Goal: Information Seeking & Learning: Understand process/instructions

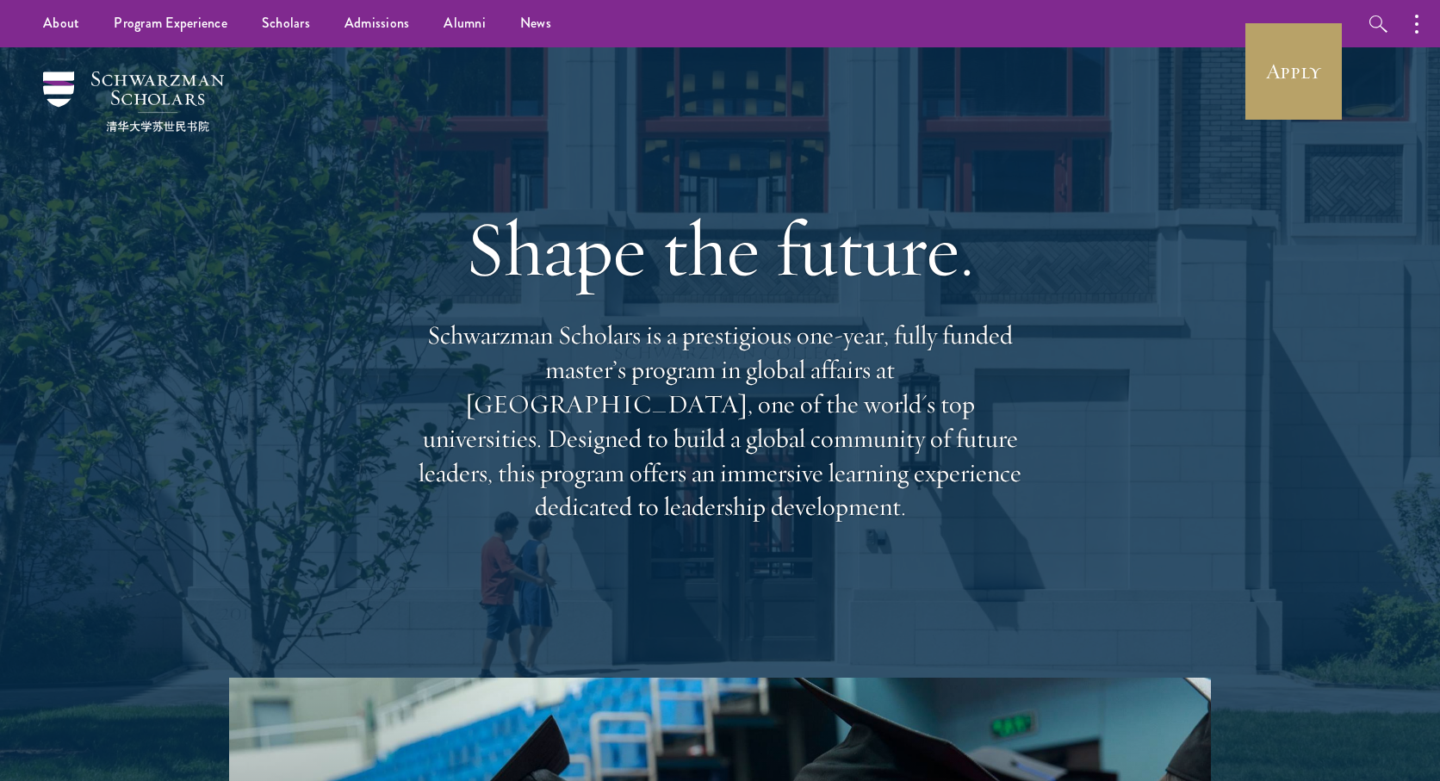
scroll to position [9, 0]
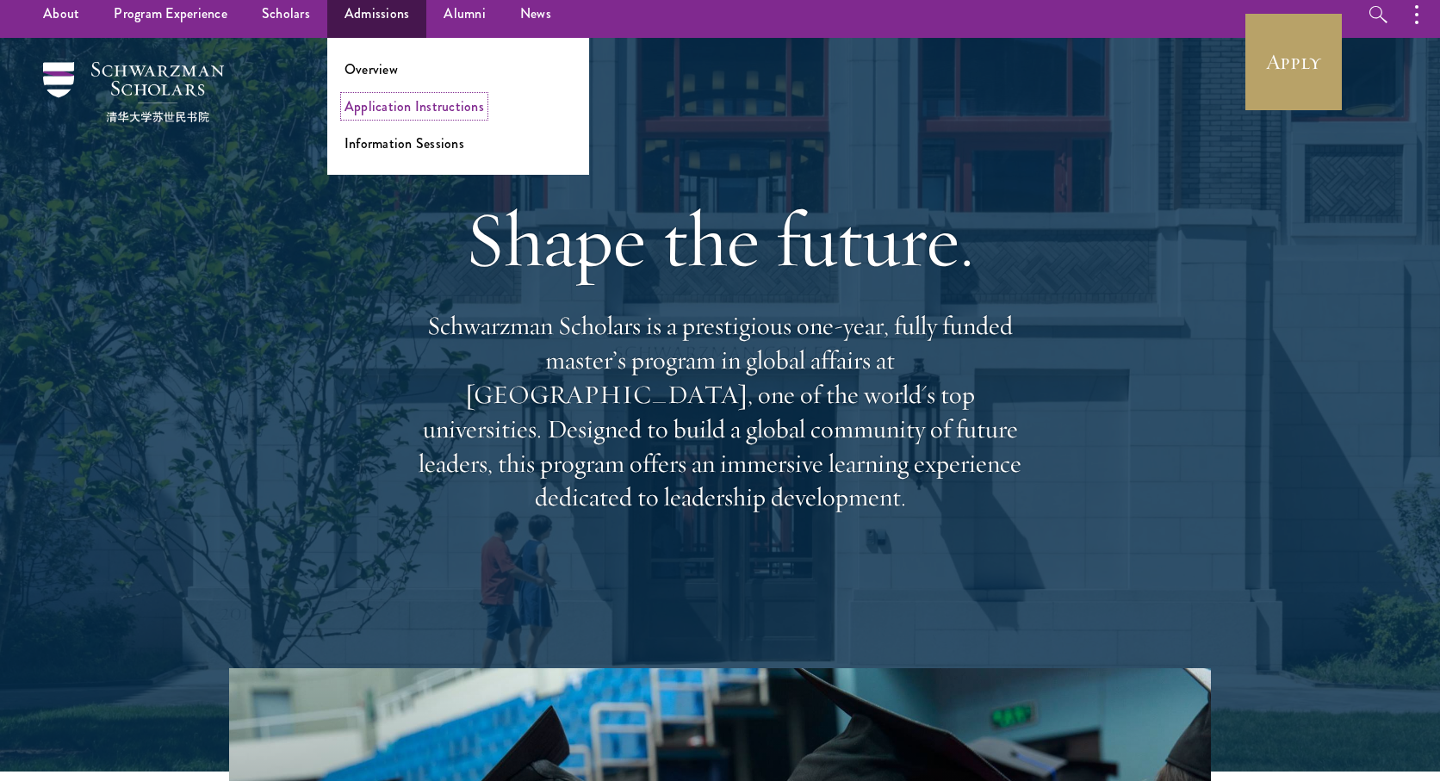
click at [375, 113] on link "Application Instructions" at bounding box center [413, 106] width 139 height 20
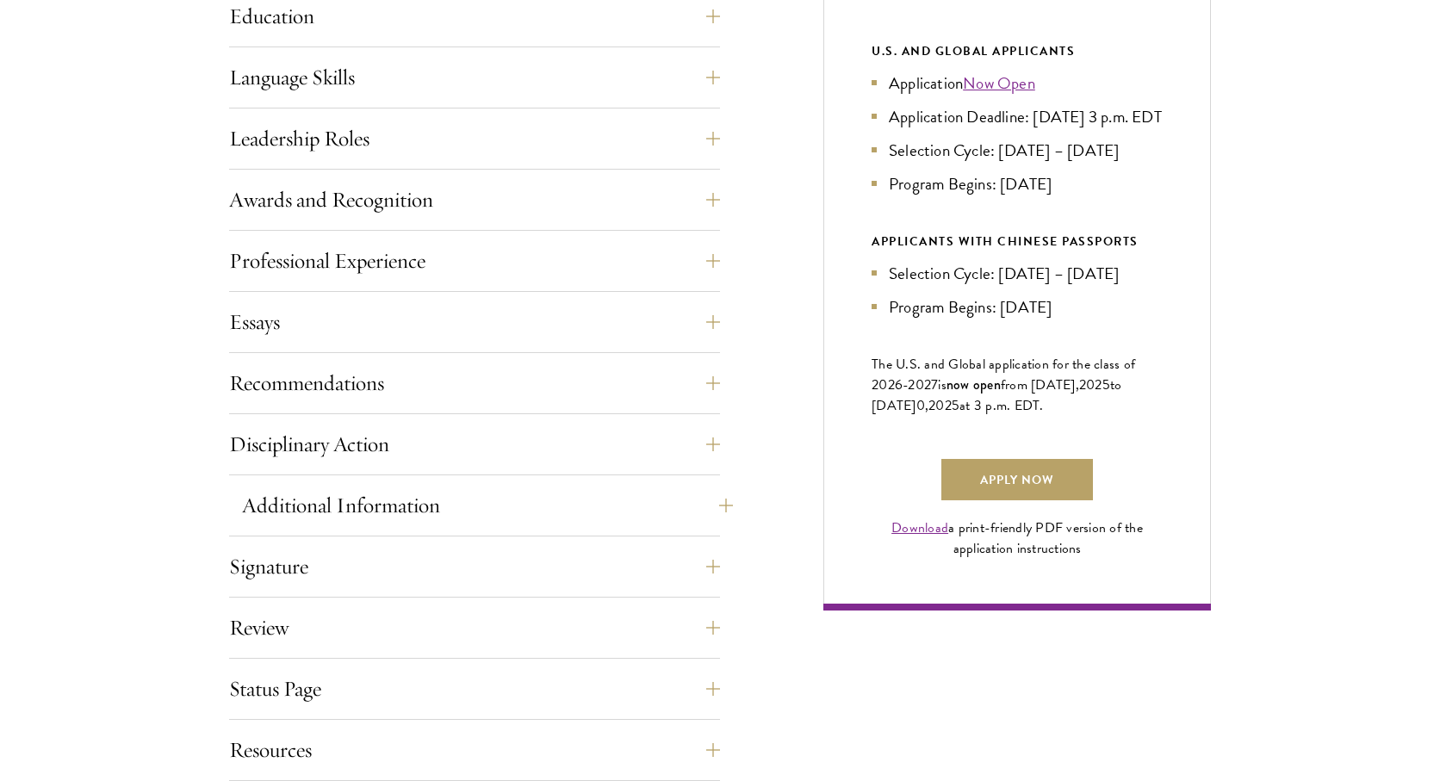
scroll to position [941, 0]
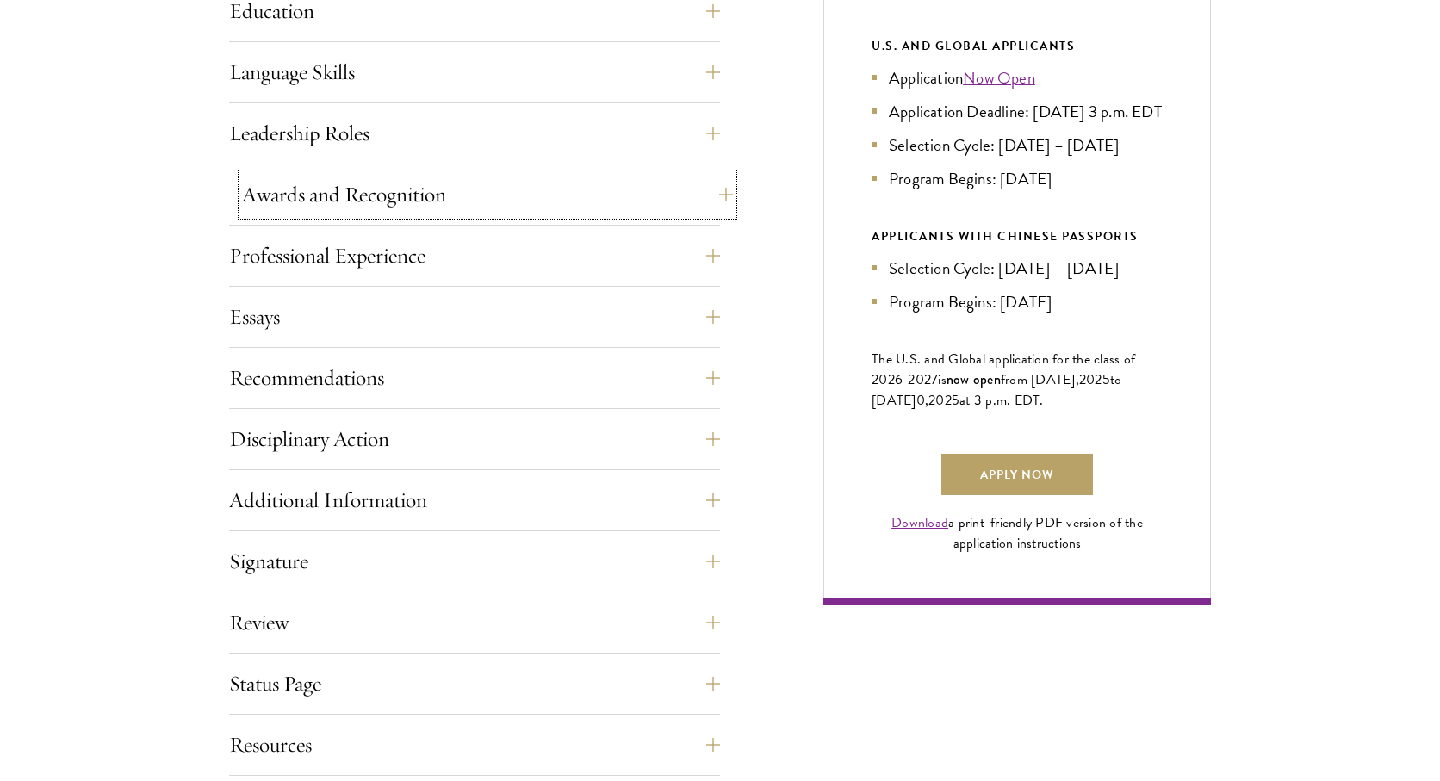
click at [535, 189] on button "Awards and Recognition" at bounding box center [487, 194] width 491 height 41
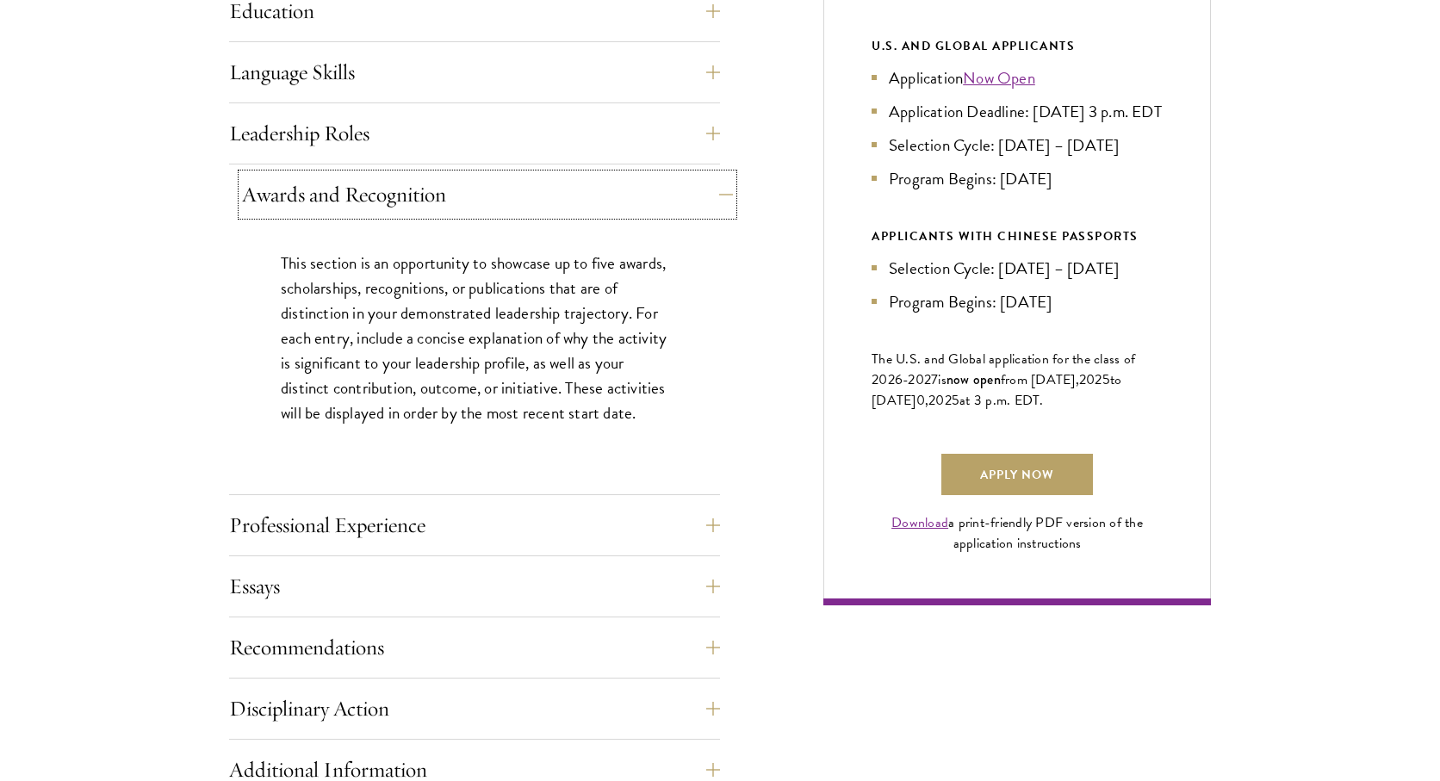
click at [535, 190] on button "Awards and Recognition" at bounding box center [487, 194] width 491 height 41
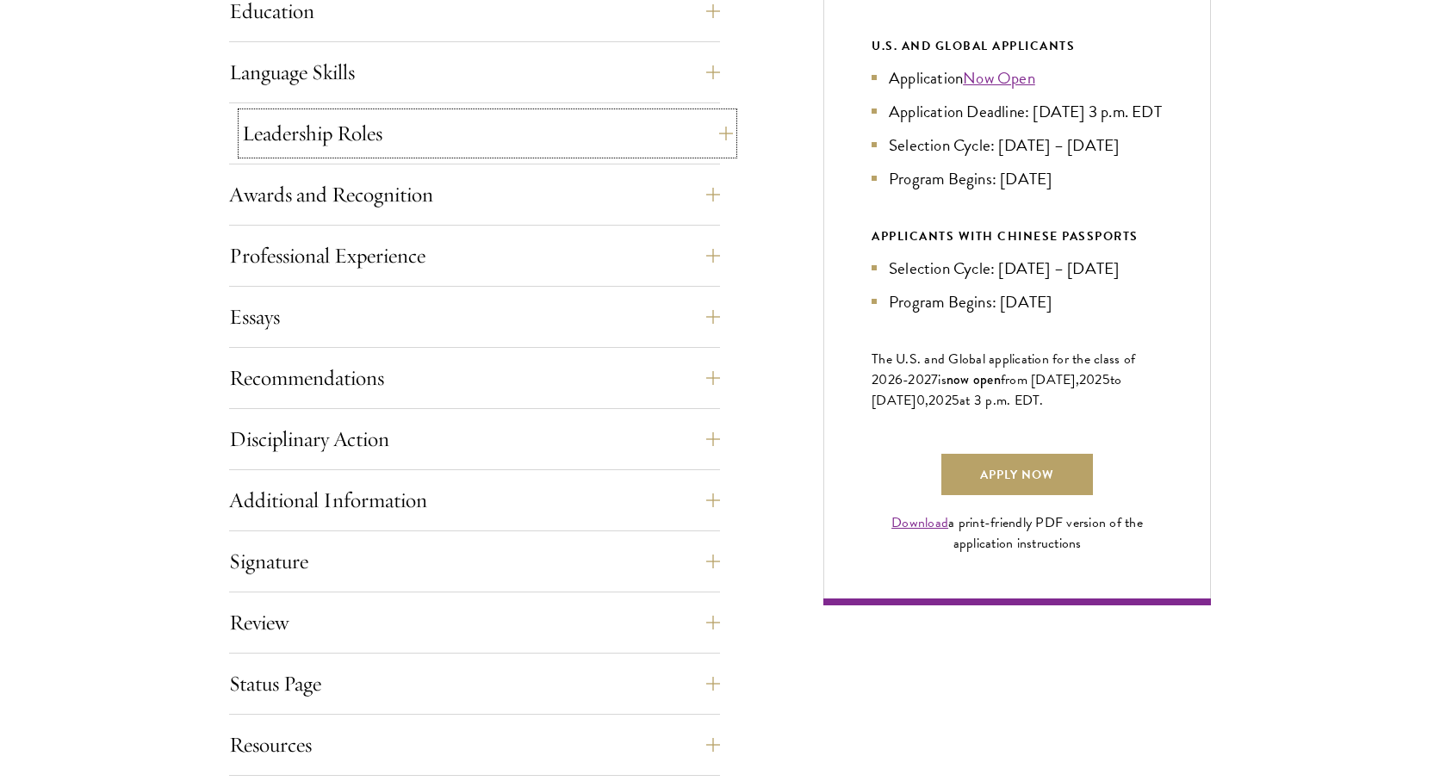
click at [477, 139] on button "Leadership Roles" at bounding box center [487, 133] width 491 height 41
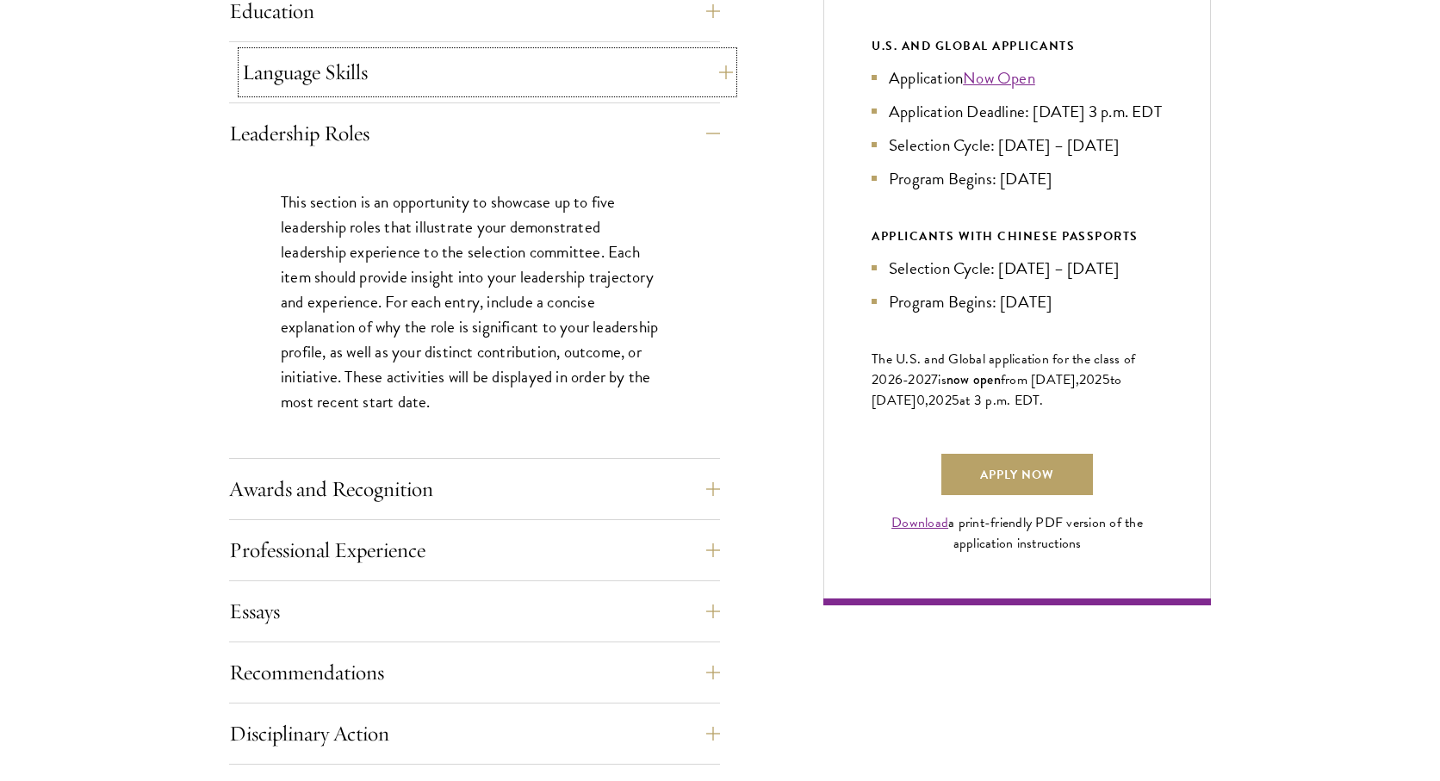
click at [505, 66] on button "Language Skills" at bounding box center [487, 72] width 491 height 41
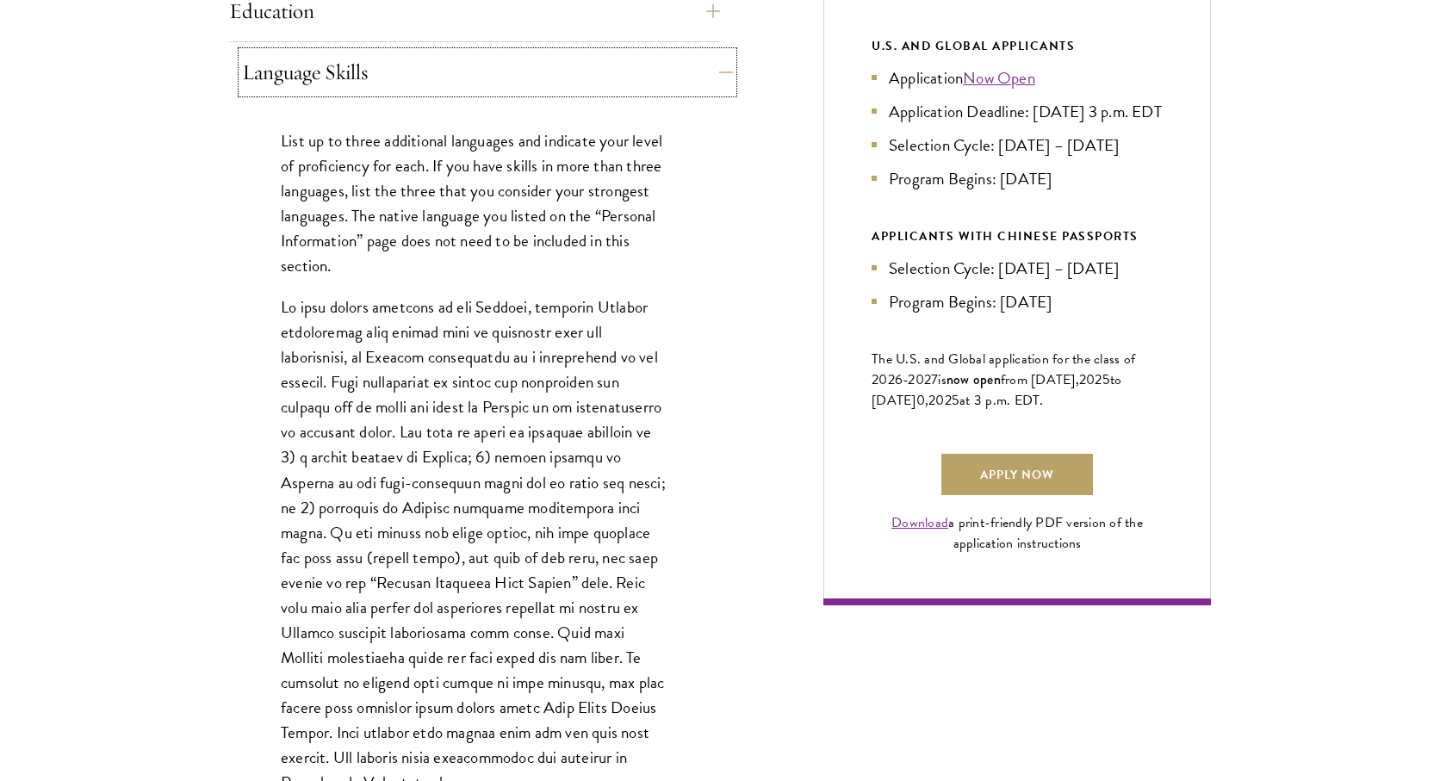
click at [505, 66] on button "Language Skills" at bounding box center [487, 72] width 491 height 41
